Goal: Task Accomplishment & Management: Use online tool/utility

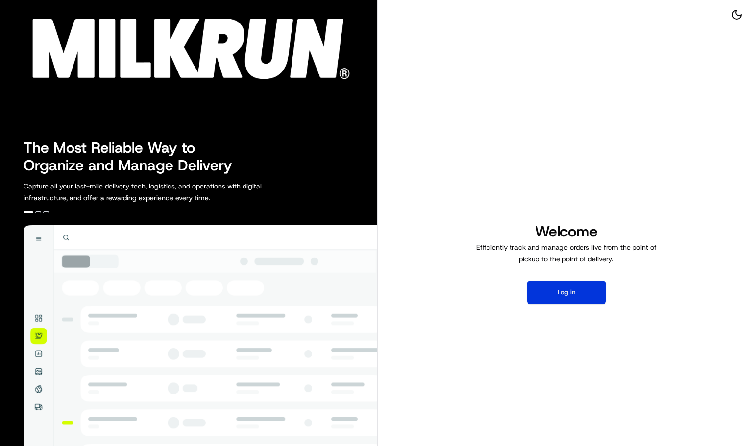
click at [546, 295] on button "Log in" at bounding box center [566, 293] width 78 height 24
